Goal: Transaction & Acquisition: Purchase product/service

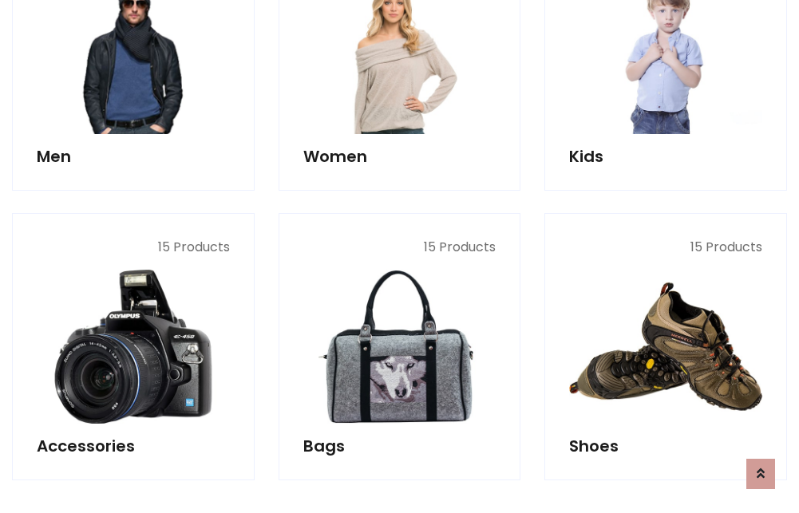
scroll to position [534, 0]
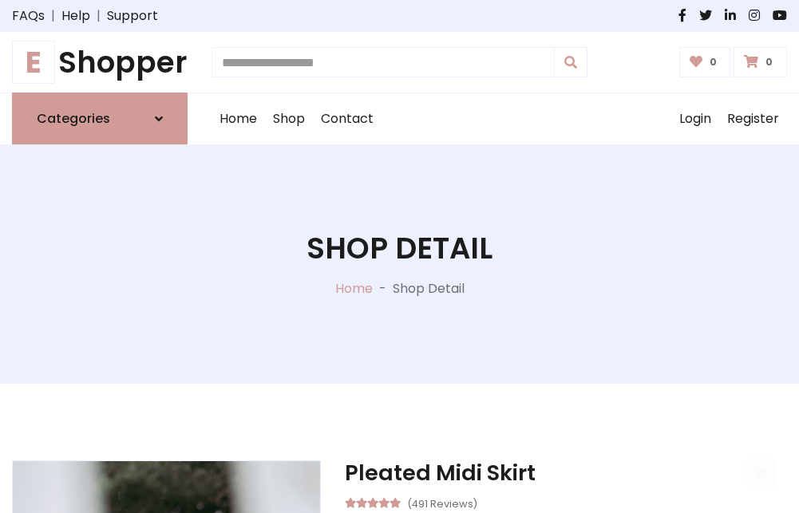
click at [100, 62] on h1 "E Shopper" at bounding box center [100, 62] width 176 height 35
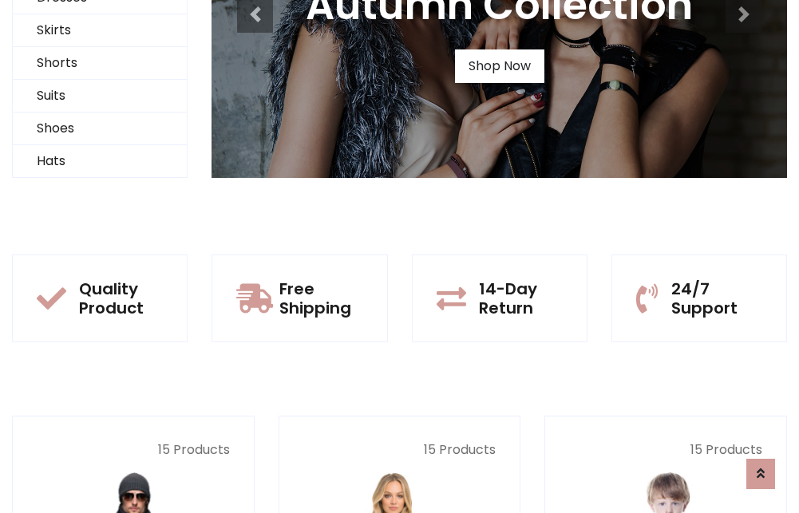
scroll to position [154, 0]
